Goal: Information Seeking & Learning: Learn about a topic

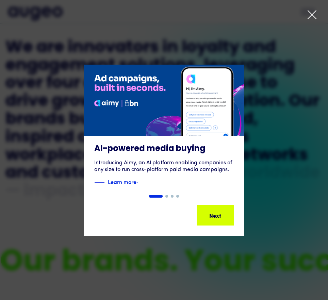
click at [316, 14] on icon at bounding box center [312, 15] width 10 height 10
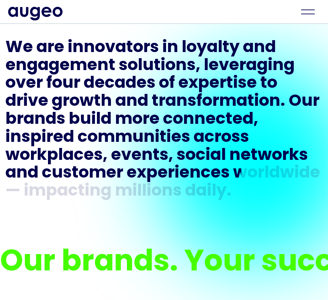
click at [1, 78] on div "We are innovators in loyalty and engagement solutions, leveraging over four dec…" at bounding box center [164, 119] width 328 height 205
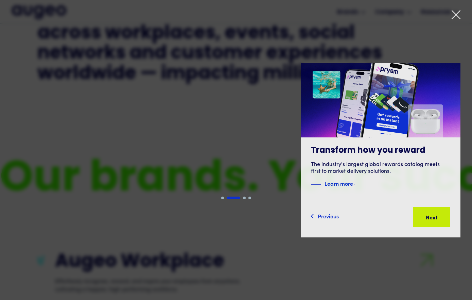
scroll to position [465, 0]
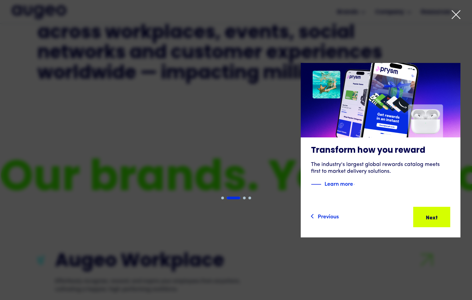
click at [328, 17] on icon at bounding box center [456, 15] width 10 height 10
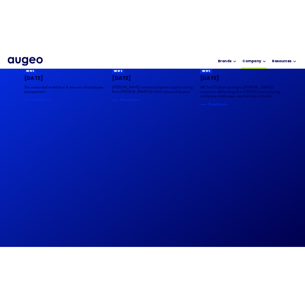
scroll to position [1465, 0]
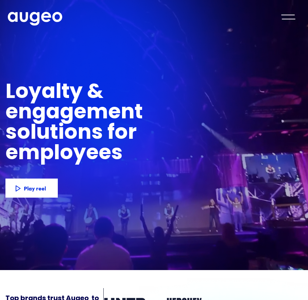
click at [0, 0] on div at bounding box center [0, 0] width 0 height 0
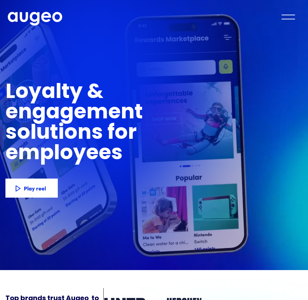
click at [285, 15] on div "menu" at bounding box center [289, 15] width 14 height 1
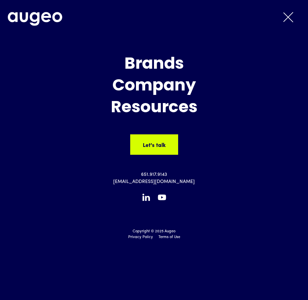
click at [163, 65] on div "Brands" at bounding box center [154, 64] width 305 height 18
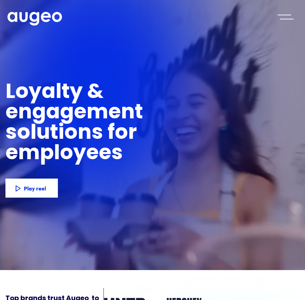
click at [283, 19] on div "menu" at bounding box center [286, 19] width 14 height 1
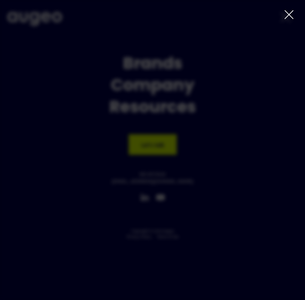
click at [164, 64] on div "Slide 3 of 4. AI-powered media buying Introducing Aimy, an AI platform enabling…" at bounding box center [152, 166] width 305 height 225
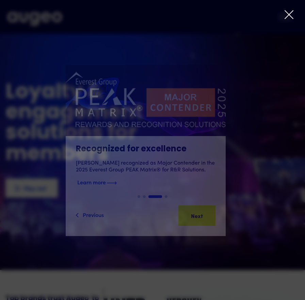
click at [161, 68] on img "3 of 4" at bounding box center [146, 100] width 192 height 85
